Goal: Information Seeking & Learning: Understand process/instructions

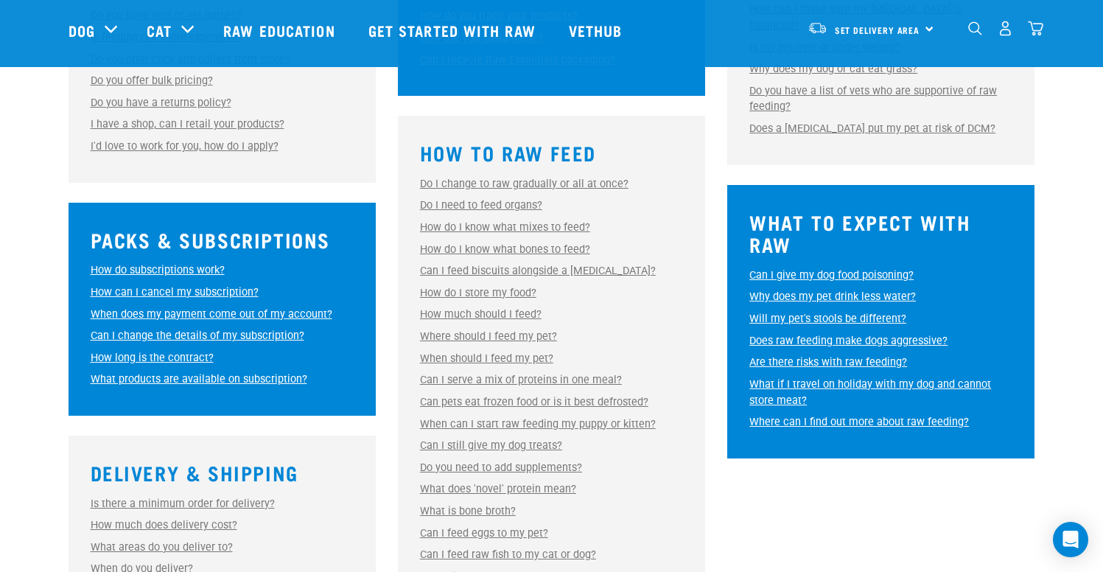
scroll to position [618, 0]
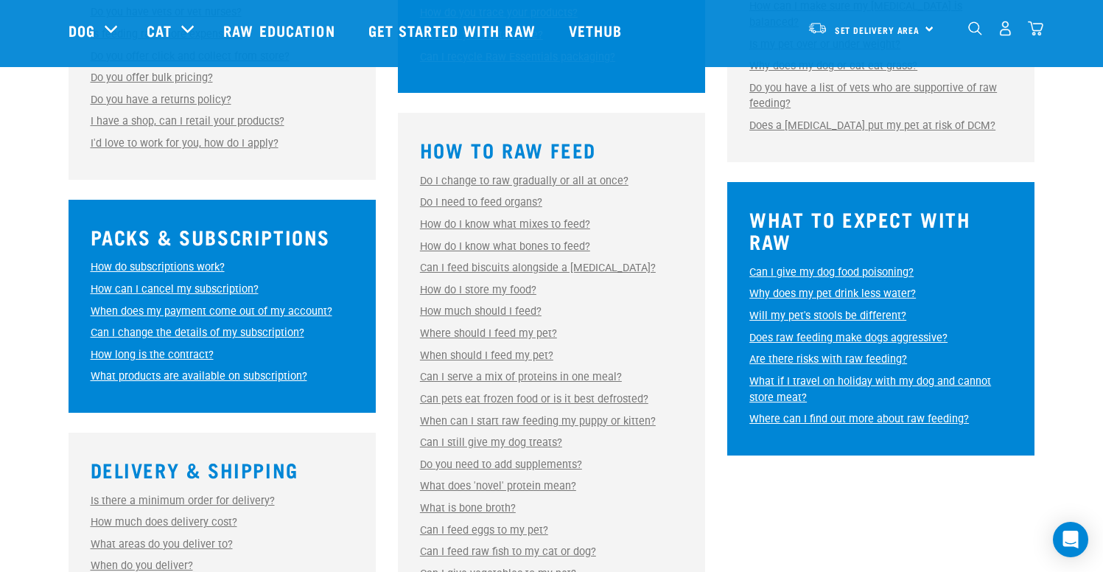
click at [609, 373] on link "Can I serve a mix of proteins in one meal?" at bounding box center [521, 377] width 202 height 13
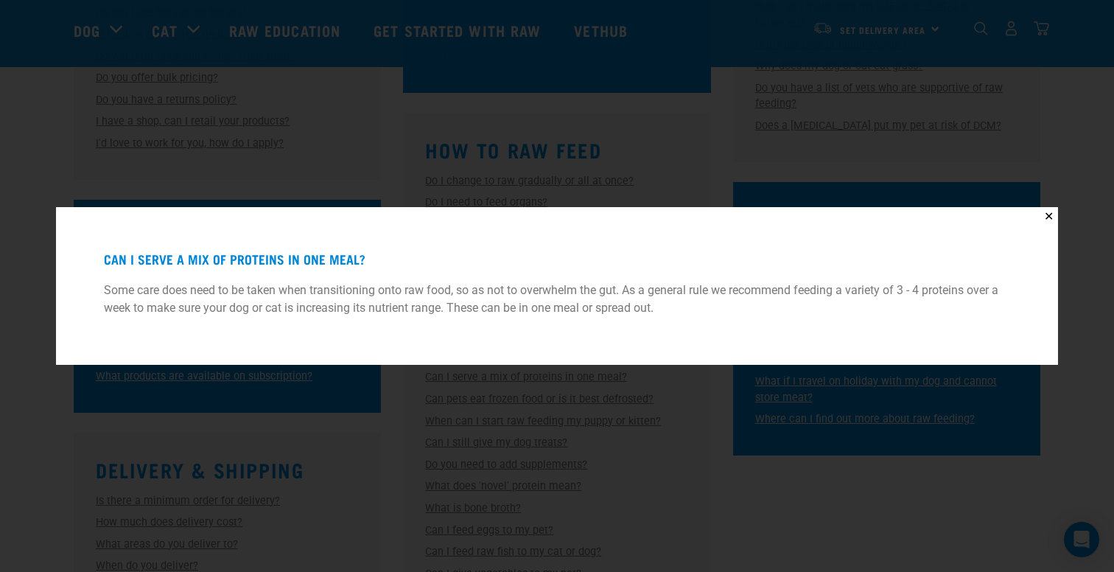
click at [706, 424] on div "✕ Can I serve a mix of proteins in one meal? Some care does need to be taken wh…" at bounding box center [557, 286] width 1114 height 572
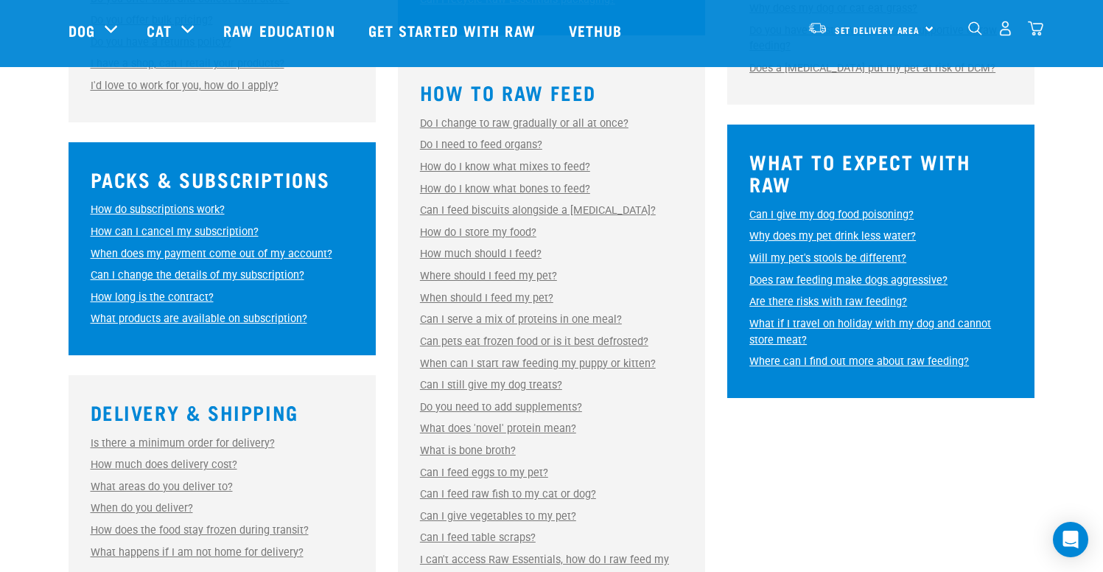
scroll to position [677, 0]
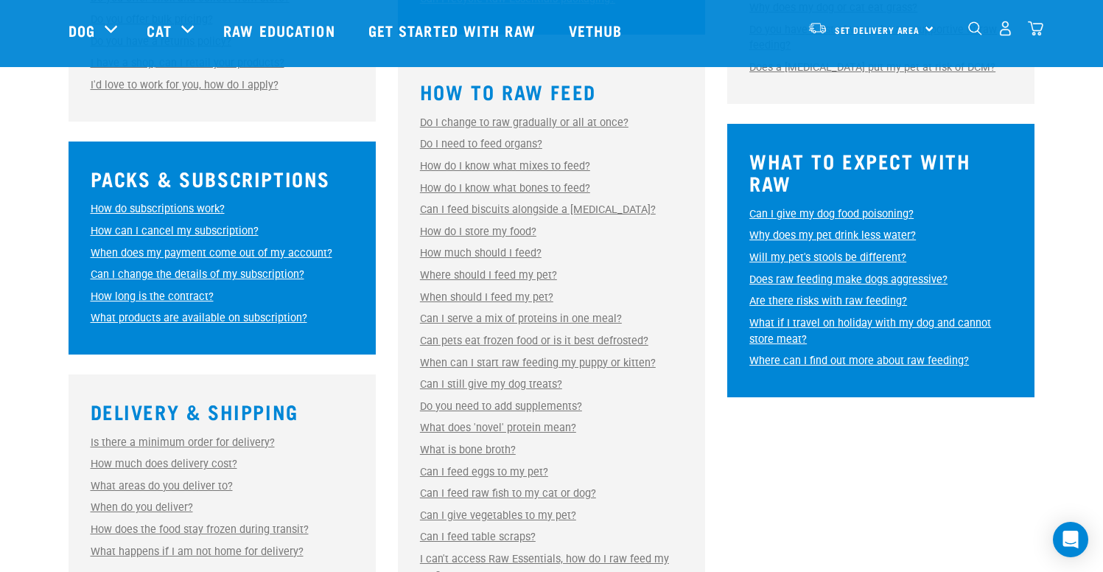
click at [562, 409] on link "Do you need to add supplements?" at bounding box center [501, 406] width 162 height 13
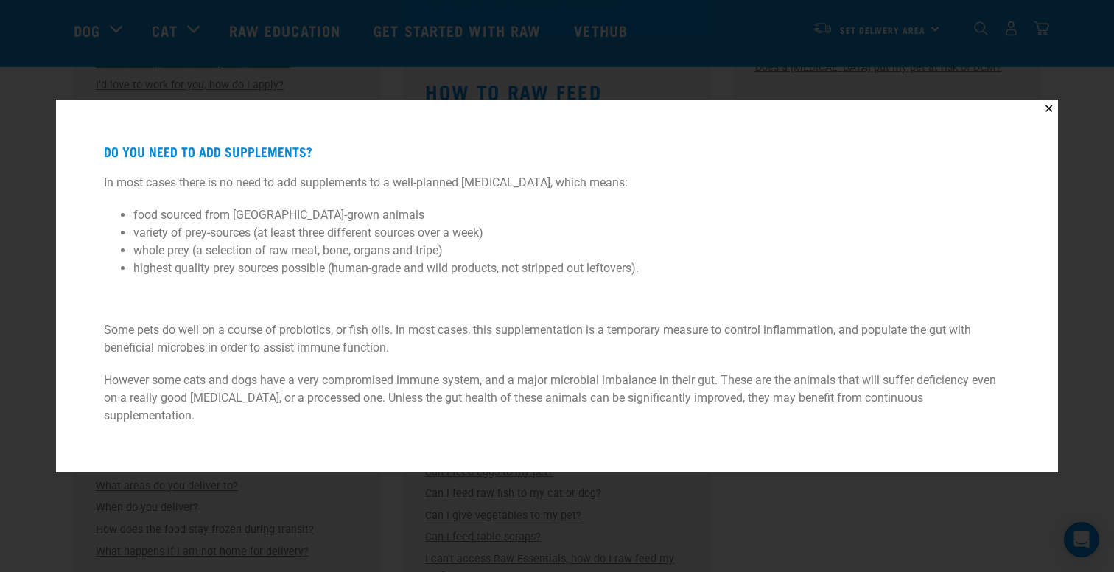
click at [372, 486] on div "✕ Do you need to add supplements? In most cases there is no need to add supplem…" at bounding box center [557, 286] width 1114 height 572
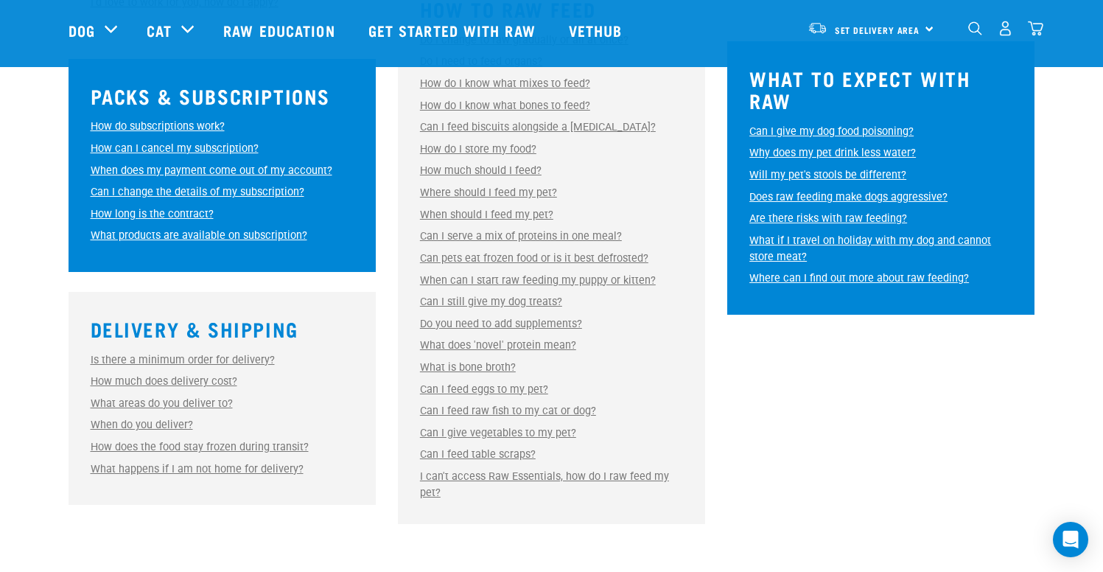
scroll to position [761, 0]
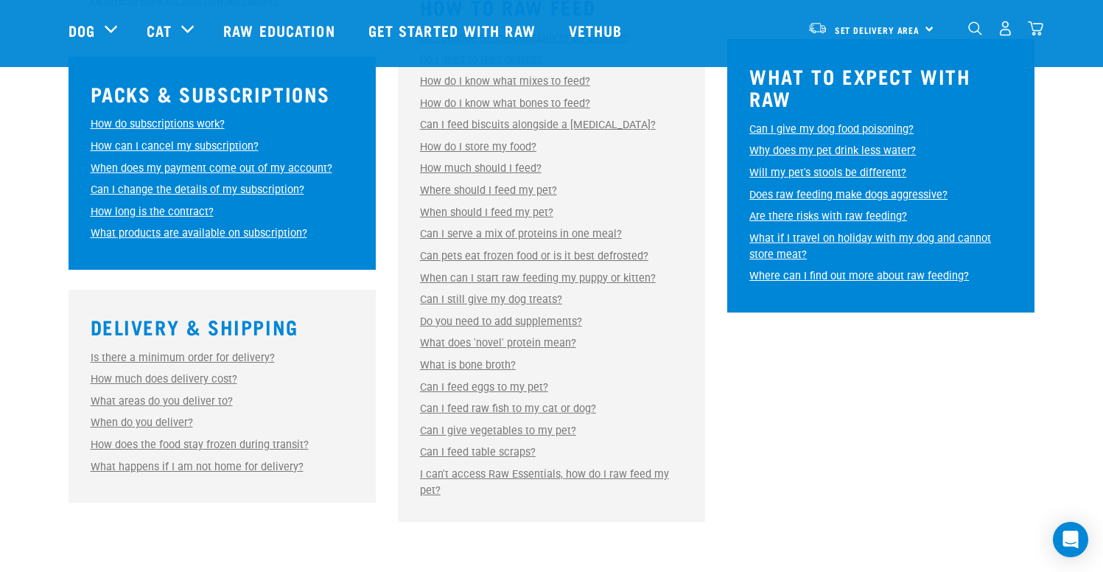
click at [571, 407] on link "Can I feed raw fish to my cat or dog?" at bounding box center [508, 408] width 176 height 13
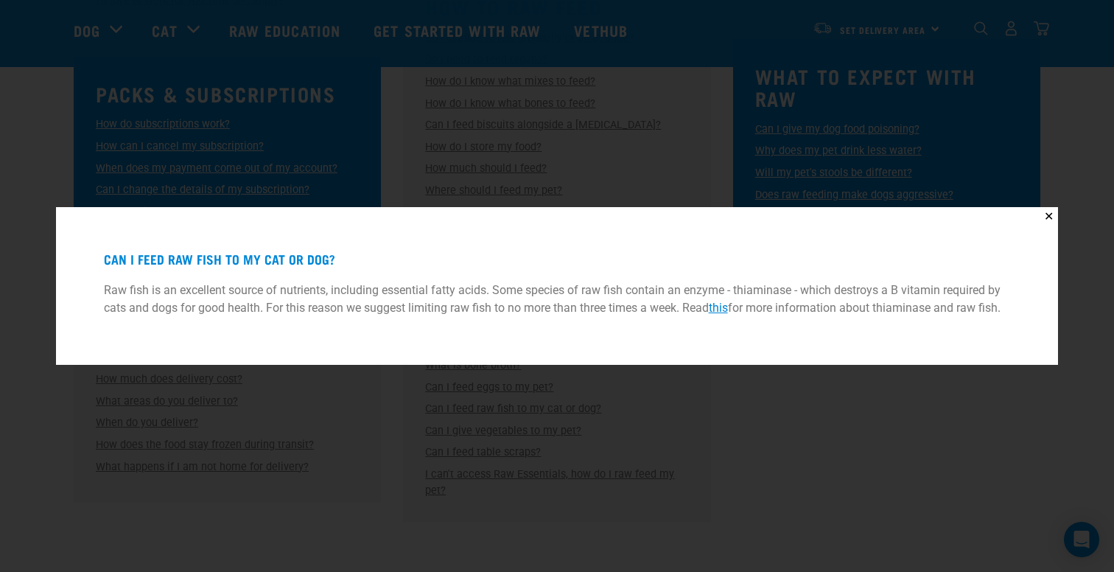
click at [570, 407] on div "✕ Can I feed raw fish to my cat or dog? Raw fish is an excellent source of nutr…" at bounding box center [557, 286] width 1114 height 572
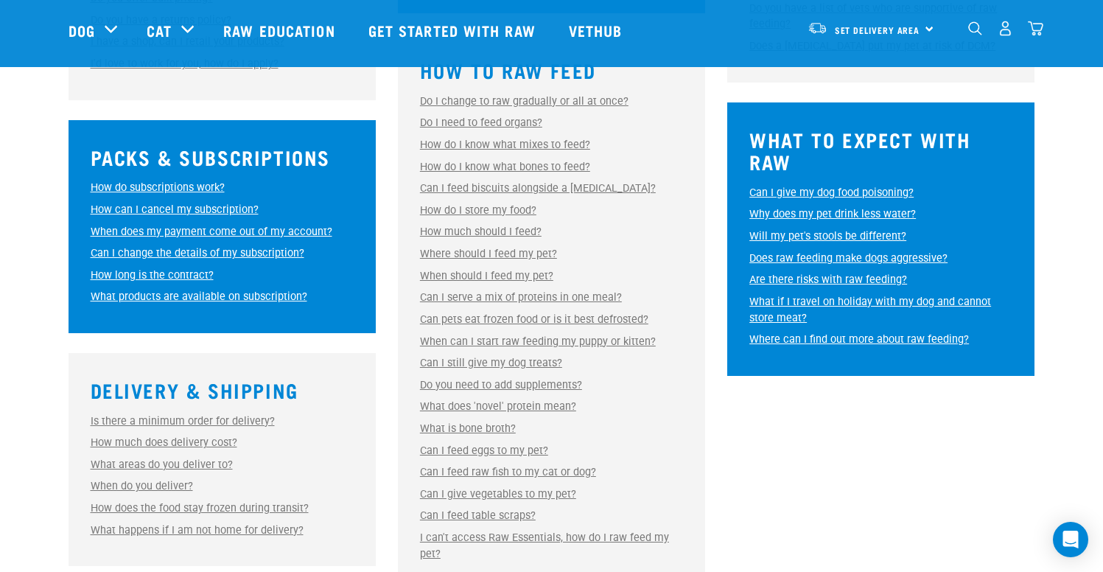
scroll to position [697, 0]
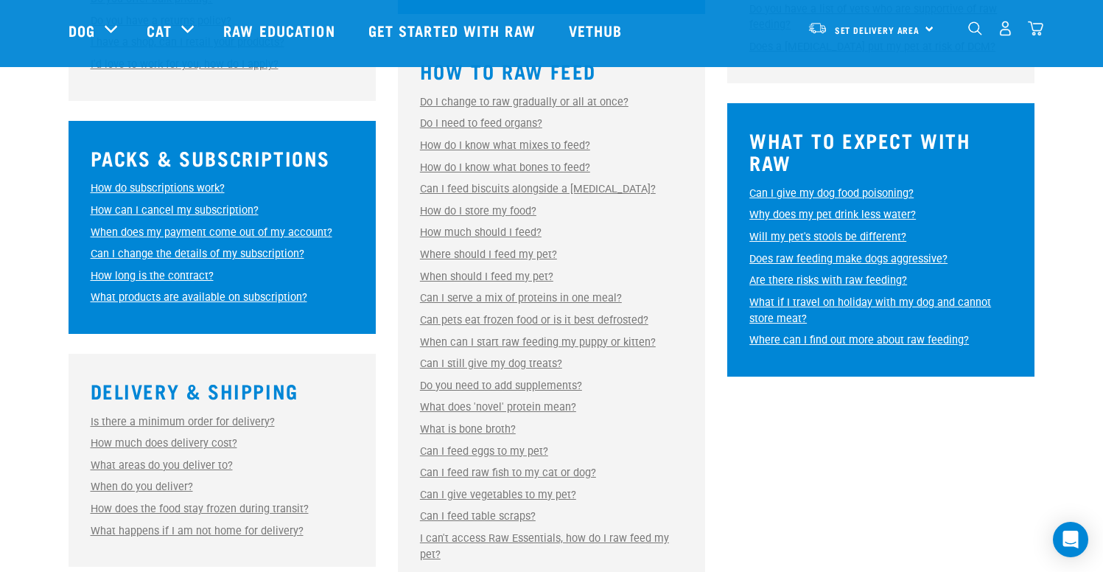
click at [609, 327] on div "Can pets eat frozen food or is it best defrosted? Can pets eat frozen food or i…" at bounding box center [551, 320] width 263 height 16
click at [614, 322] on link "Can pets eat frozen food or is it best defrosted?" at bounding box center [534, 320] width 228 height 13
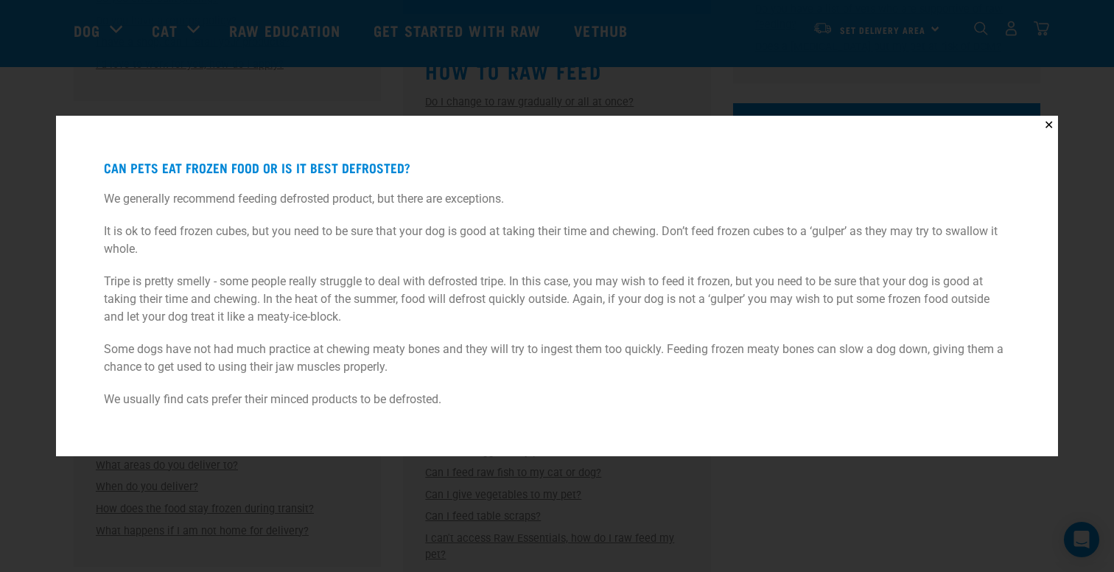
click at [392, 484] on div "✕ Can pets eat frozen food or is it best defrosted? We generally recommend feed…" at bounding box center [557, 286] width 1114 height 572
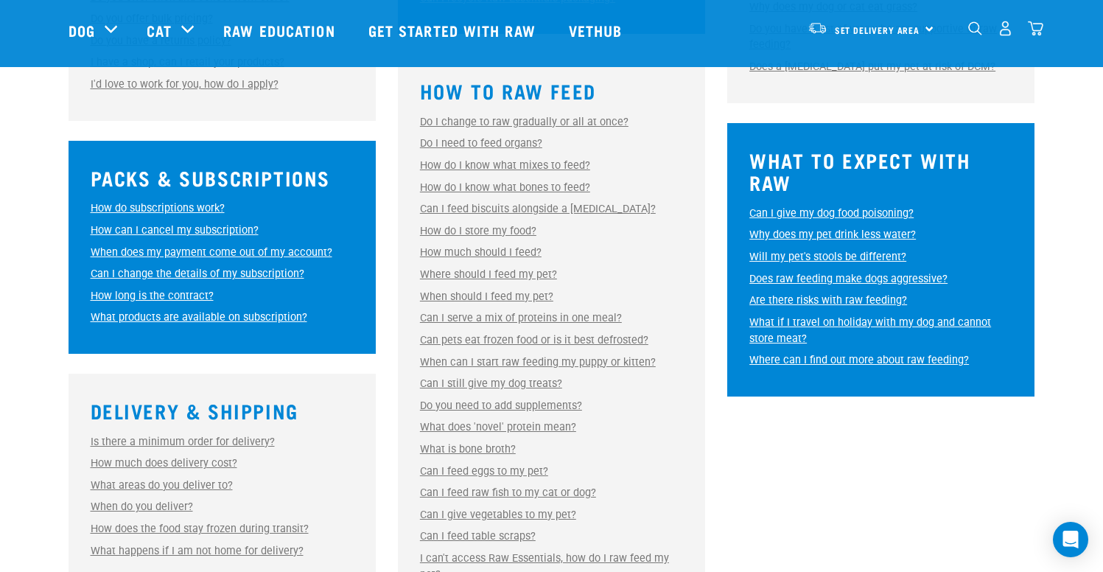
scroll to position [673, 0]
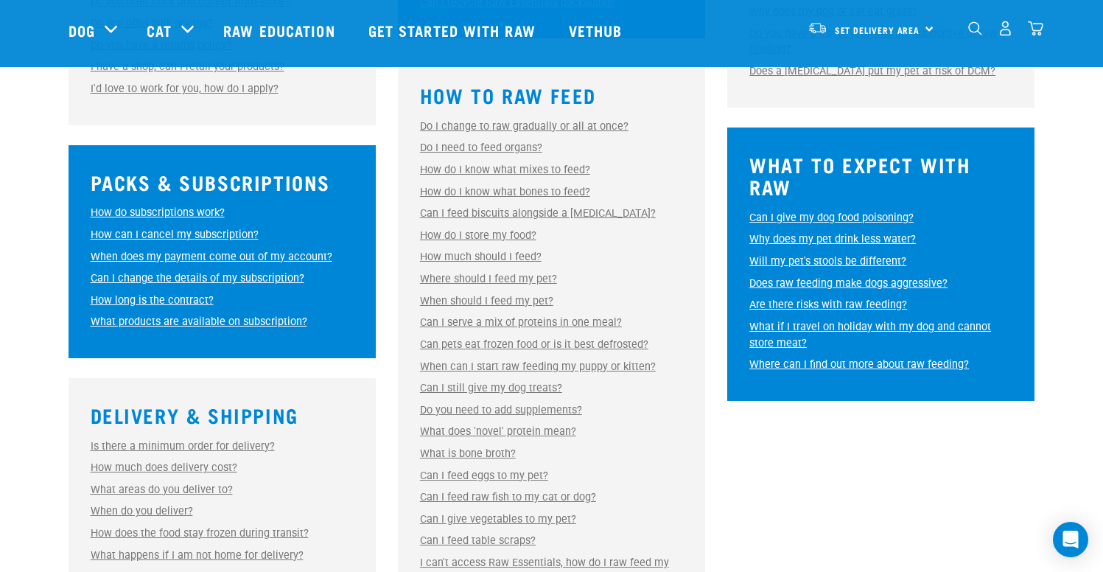
click at [576, 214] on link "Can I feed biscuits alongside a raw diet?" at bounding box center [538, 213] width 236 height 13
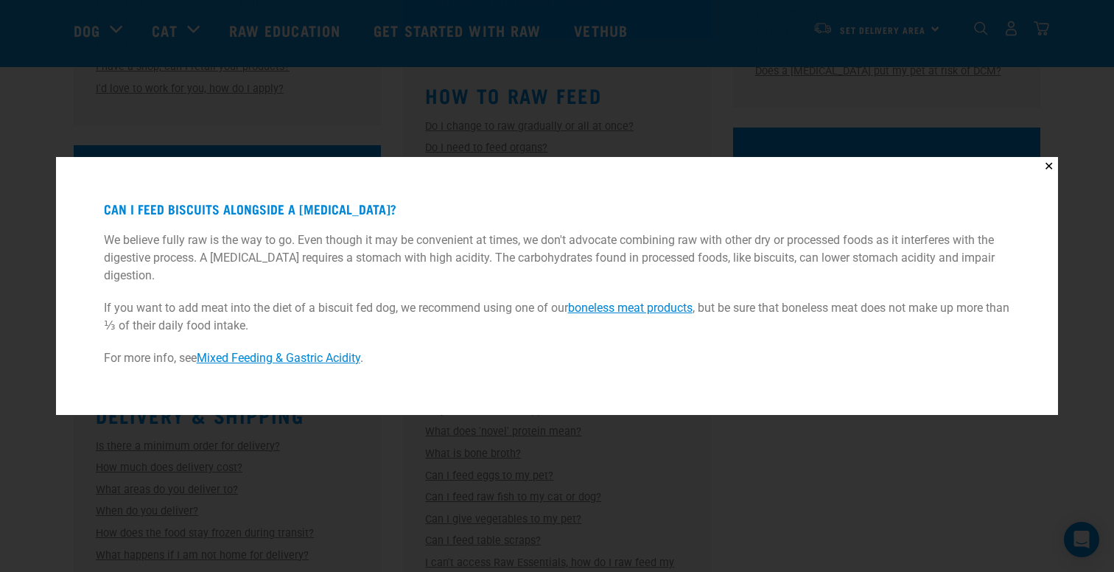
click at [472, 452] on div "✕ Can I feed biscuits alongside a raw diet? We believe fully raw is the way to …" at bounding box center [557, 286] width 1114 height 572
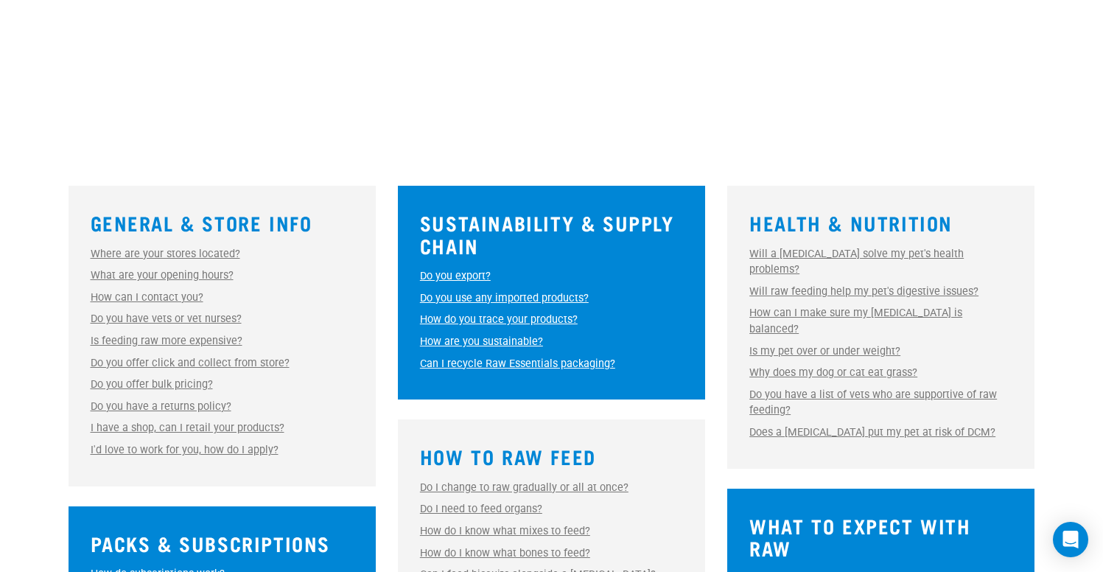
scroll to position [0, 0]
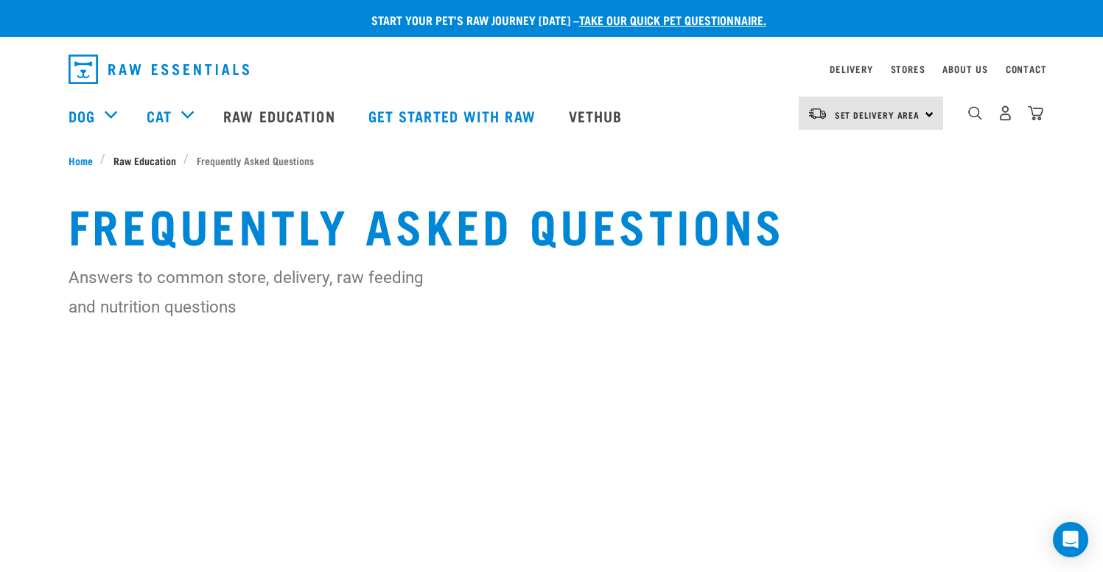
click at [158, 166] on span "Raw Education" at bounding box center [144, 160] width 63 height 15
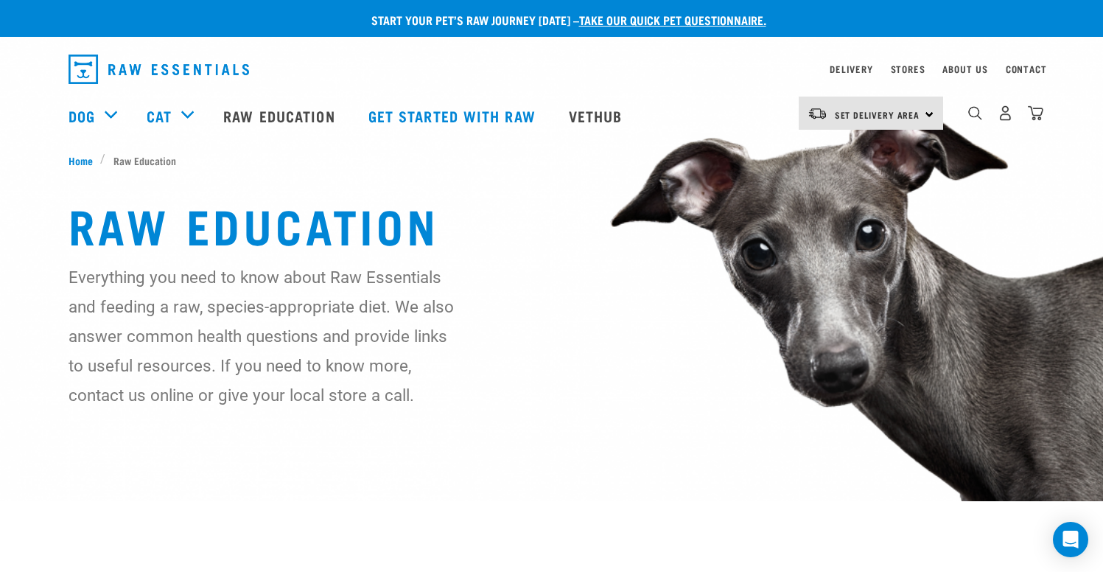
click at [588, 353] on div "Everything you need to know about Raw Essentials and feeding a raw, species-app…" at bounding box center [552, 335] width 967 height 147
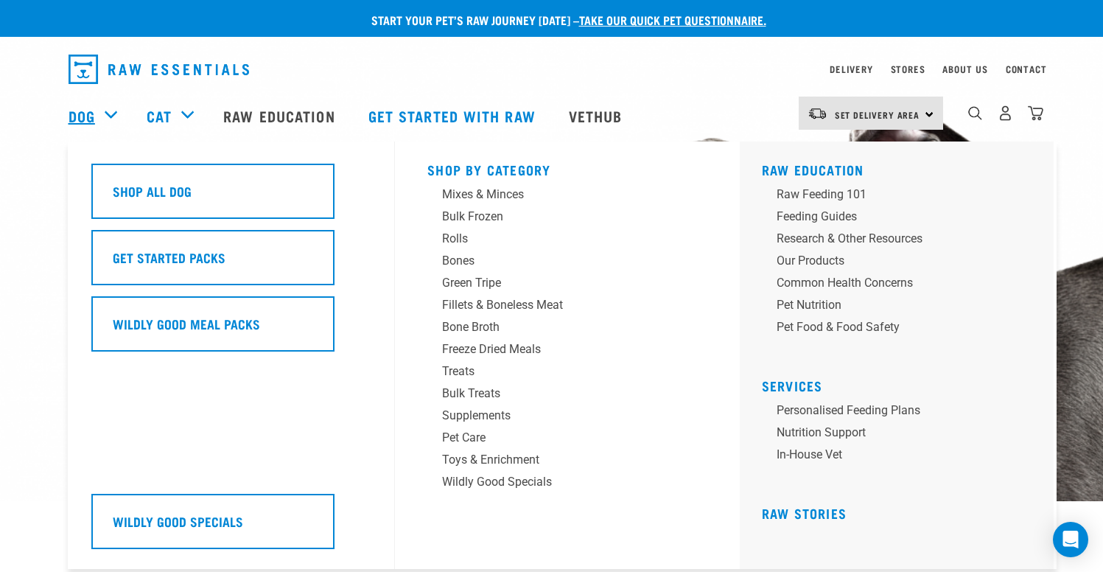
click at [91, 119] on link "Dog" at bounding box center [82, 116] width 27 height 22
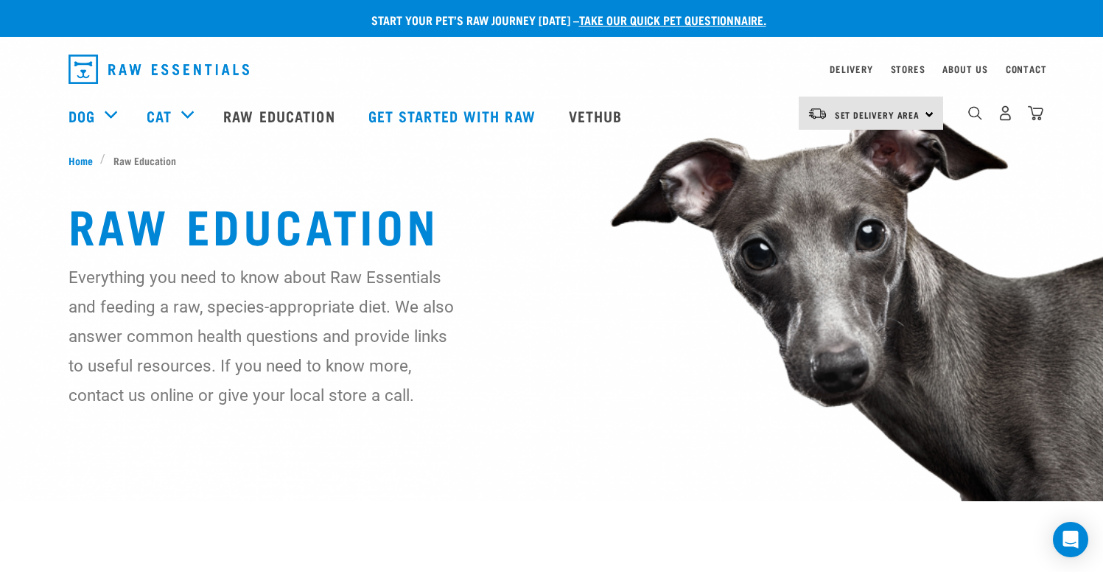
click at [405, 380] on p "Everything you need to know about Raw Essentials and feeding a raw, species-app…" at bounding box center [262, 335] width 387 height 147
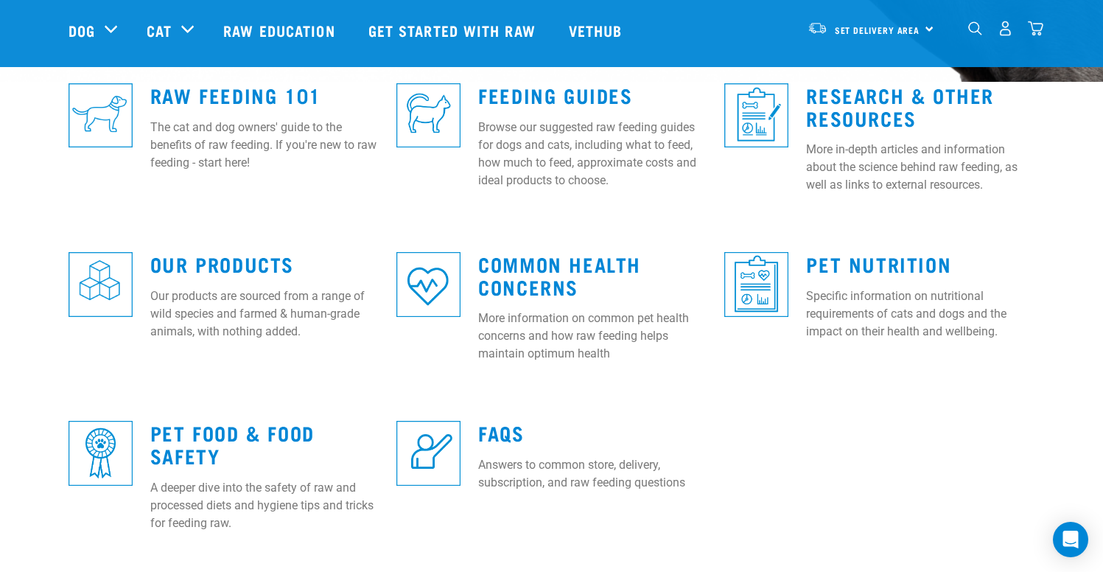
scroll to position [164, 0]
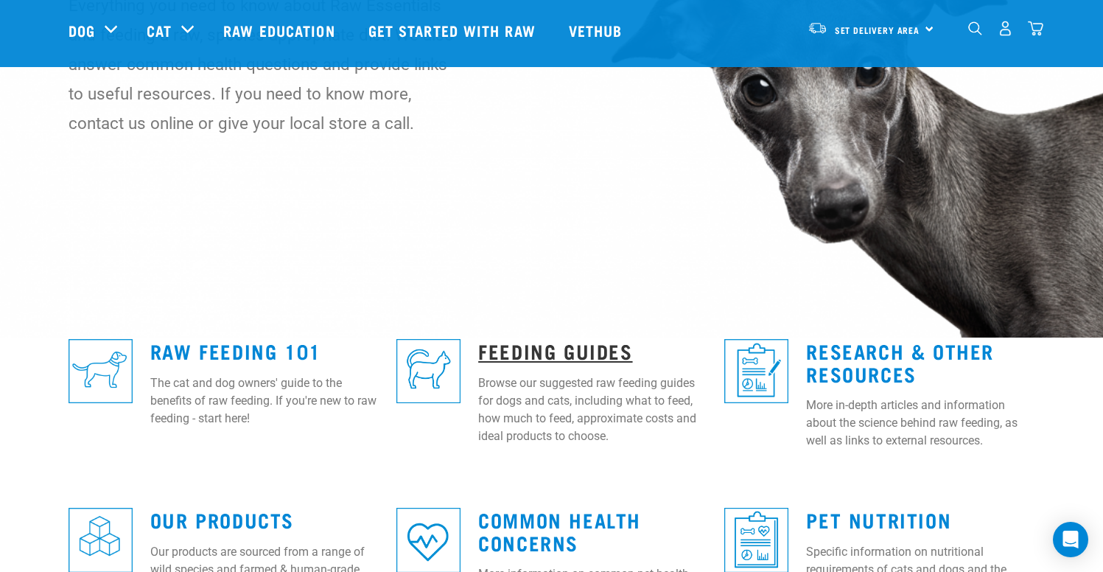
click at [621, 349] on link "Feeding Guides" at bounding box center [555, 350] width 154 height 11
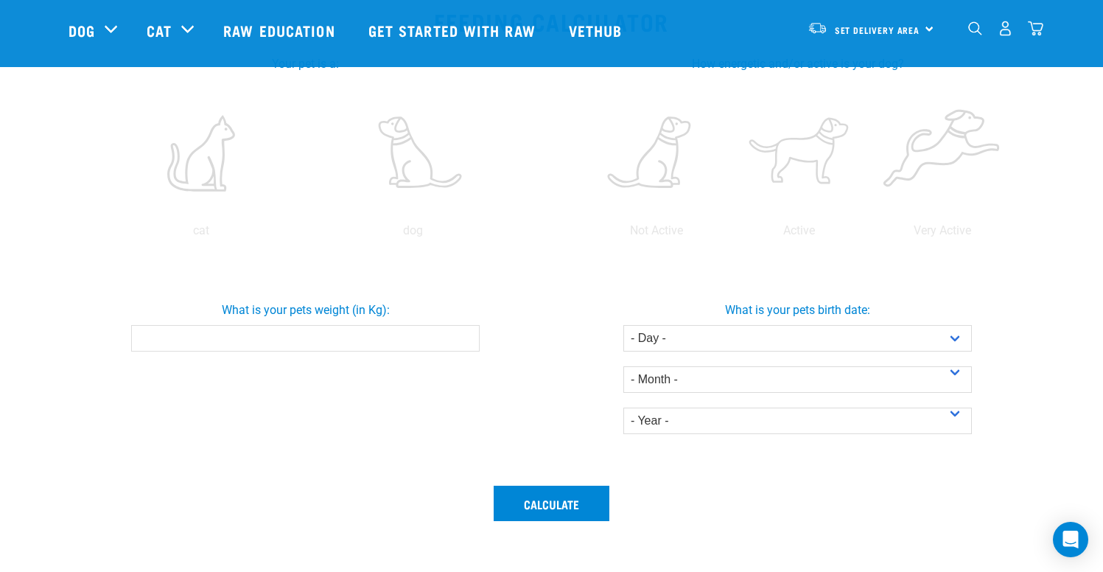
scroll to position [297, 0]
click at [374, 337] on input "What is your pets weight (in Kg):" at bounding box center [305, 339] width 349 height 27
